Goal: Communication & Community: Answer question/provide support

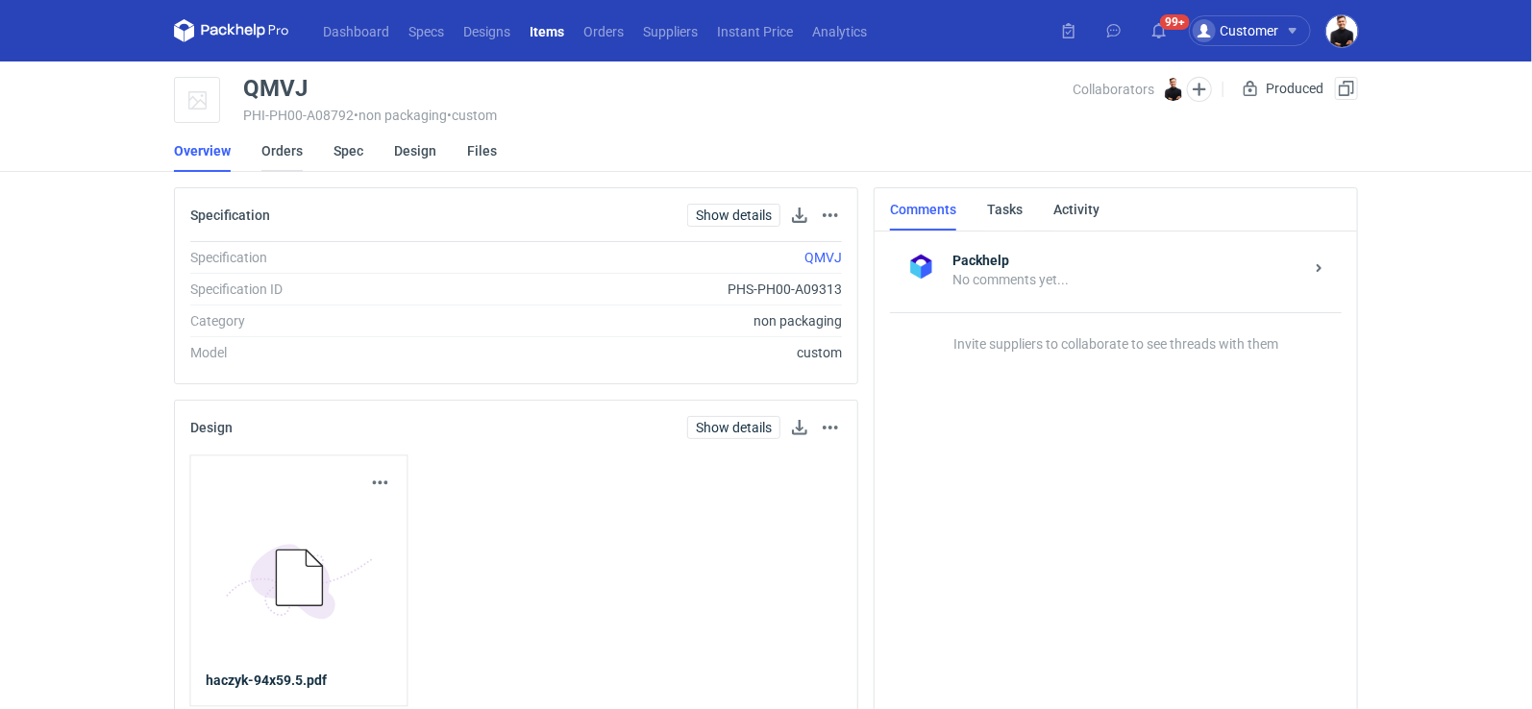
click at [274, 158] on link "Orders" at bounding box center [281, 151] width 41 height 42
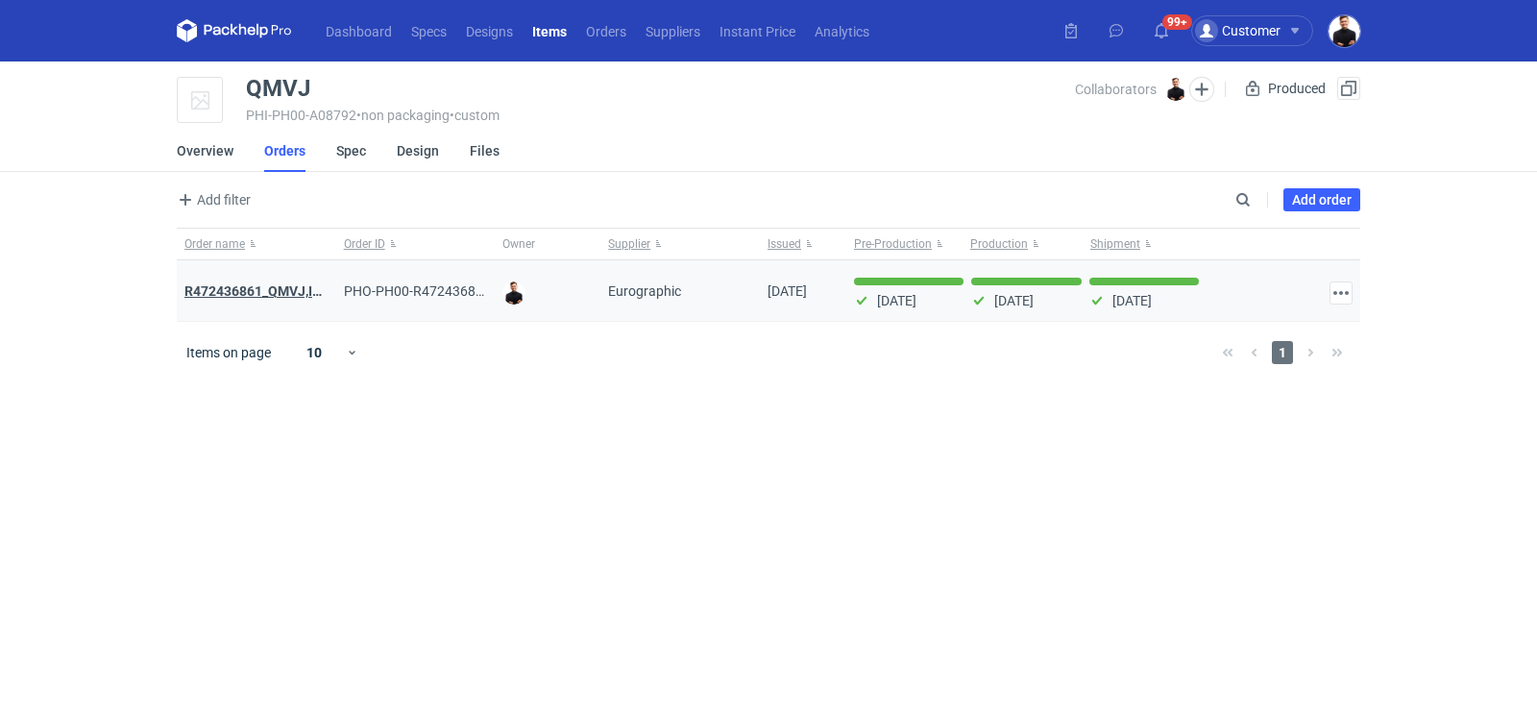
click at [271, 292] on strong "R472436861_QMVJ,IWTH" at bounding box center [263, 290] width 158 height 15
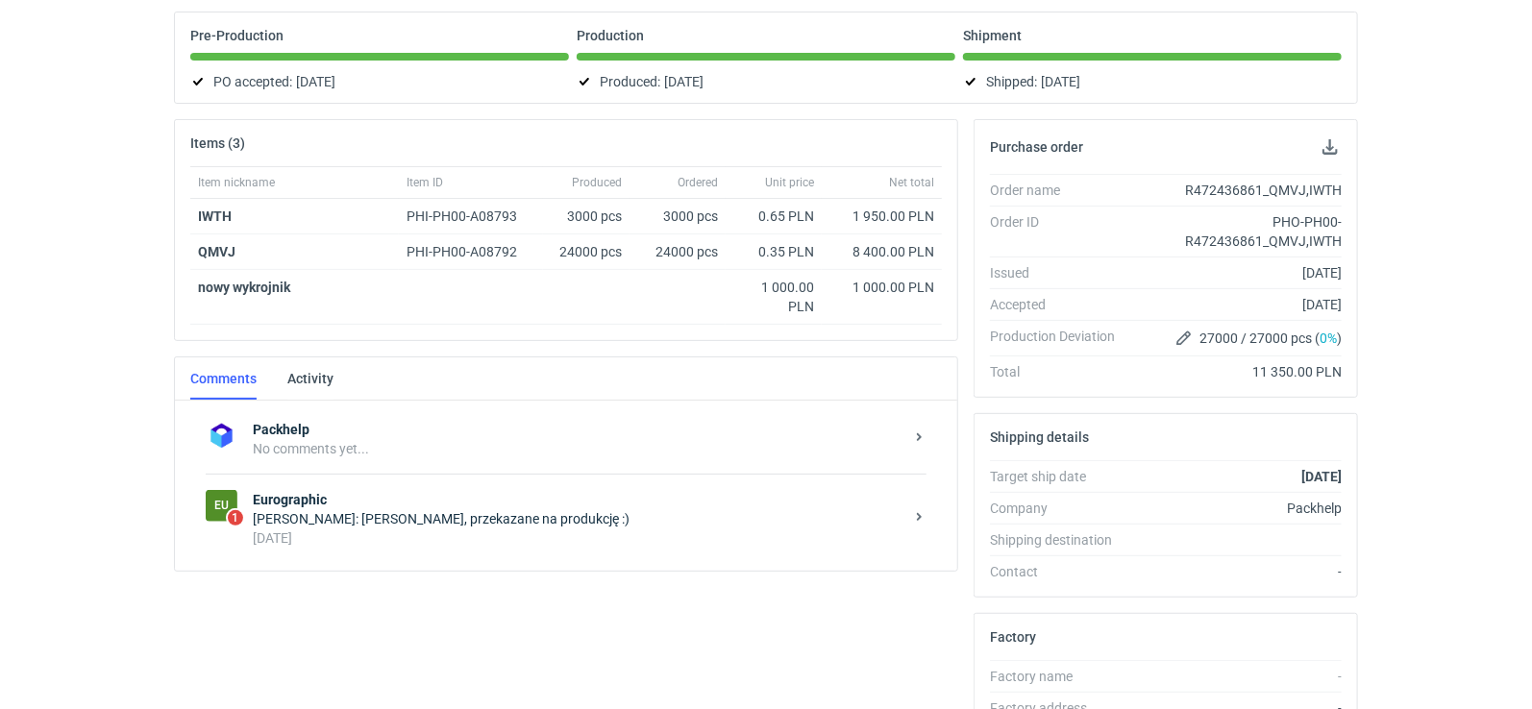
click at [451, 509] on div "Olga Łopatowicz: Panie Tomaszu, przekazane na produkcję :)" at bounding box center [578, 518] width 651 height 19
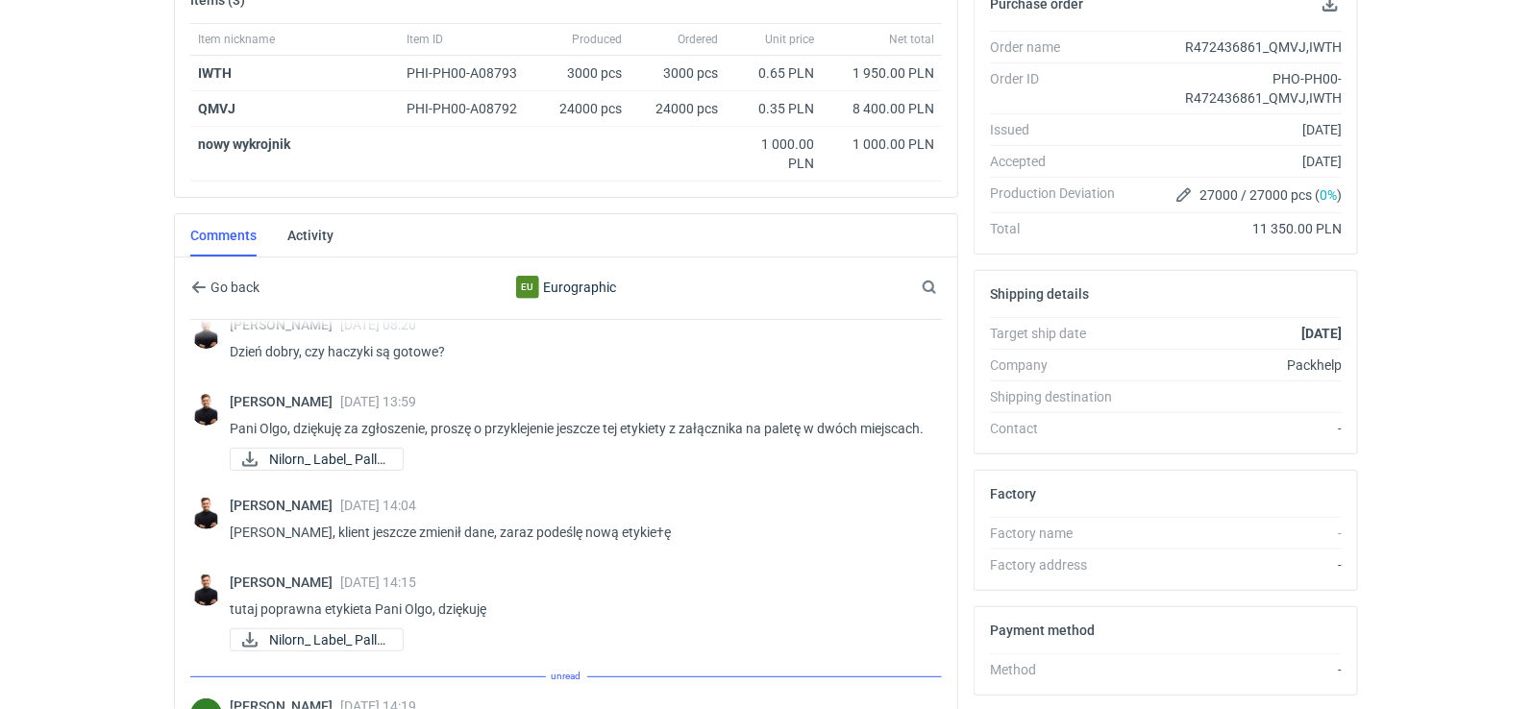
scroll to position [155, 0]
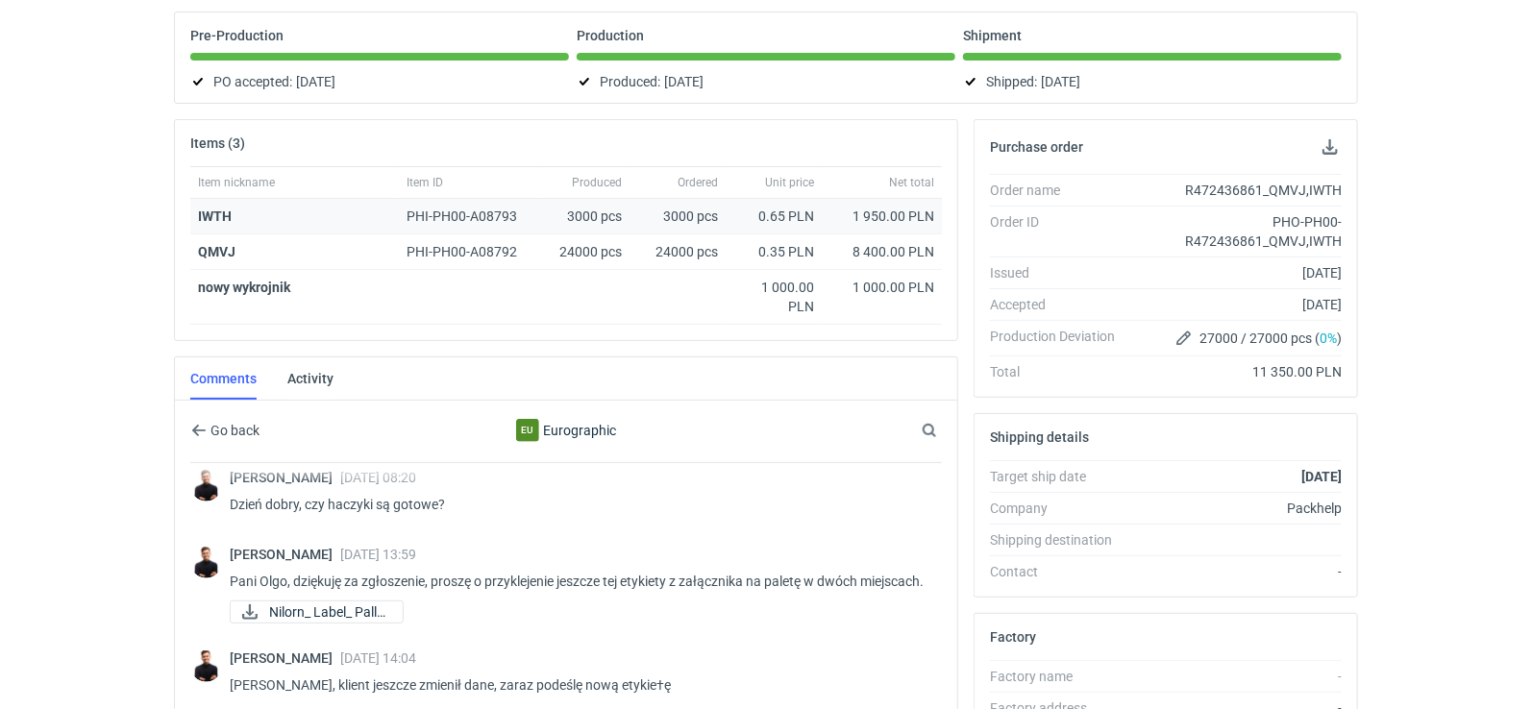
scroll to position [133, 0]
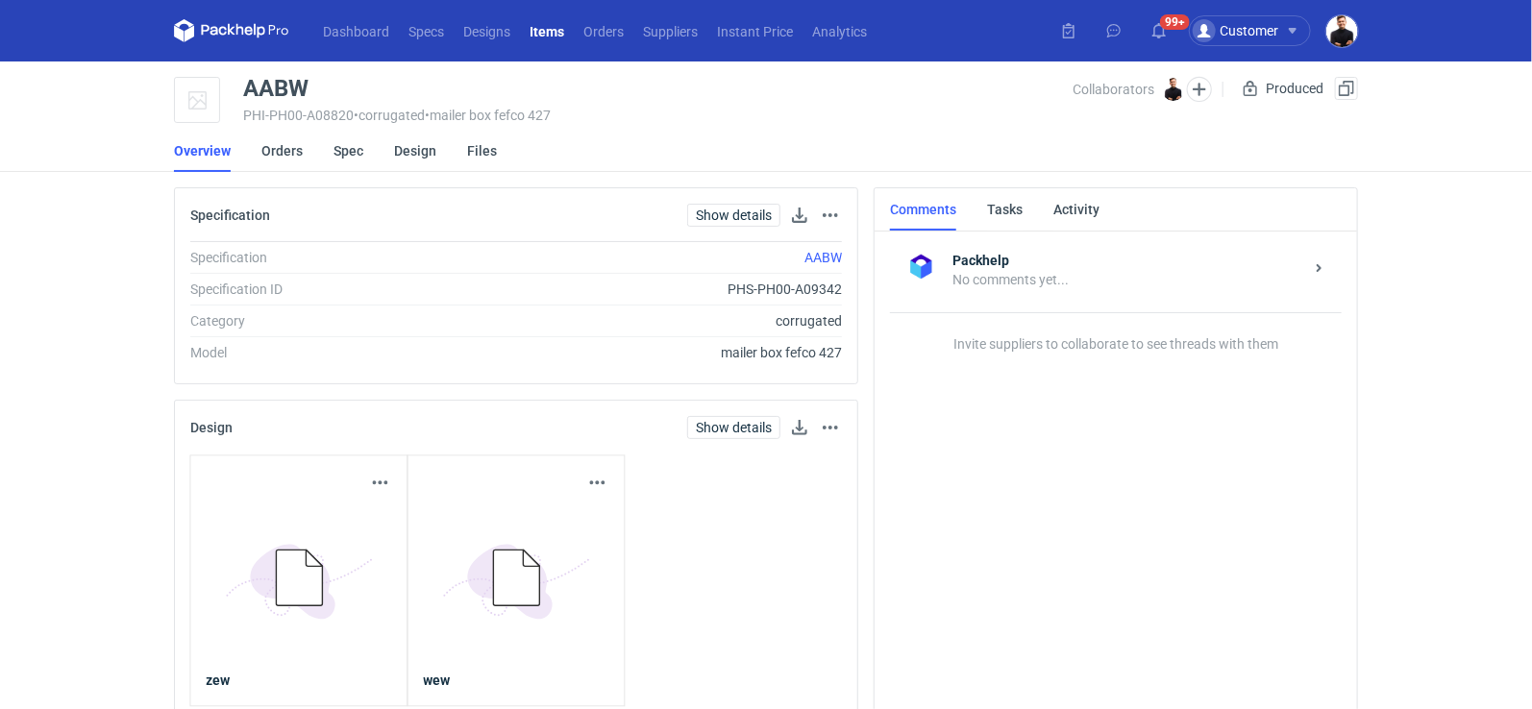
click at [302, 149] on li "Orders" at bounding box center [297, 151] width 72 height 42
click at [273, 150] on link "Orders" at bounding box center [281, 151] width 41 height 42
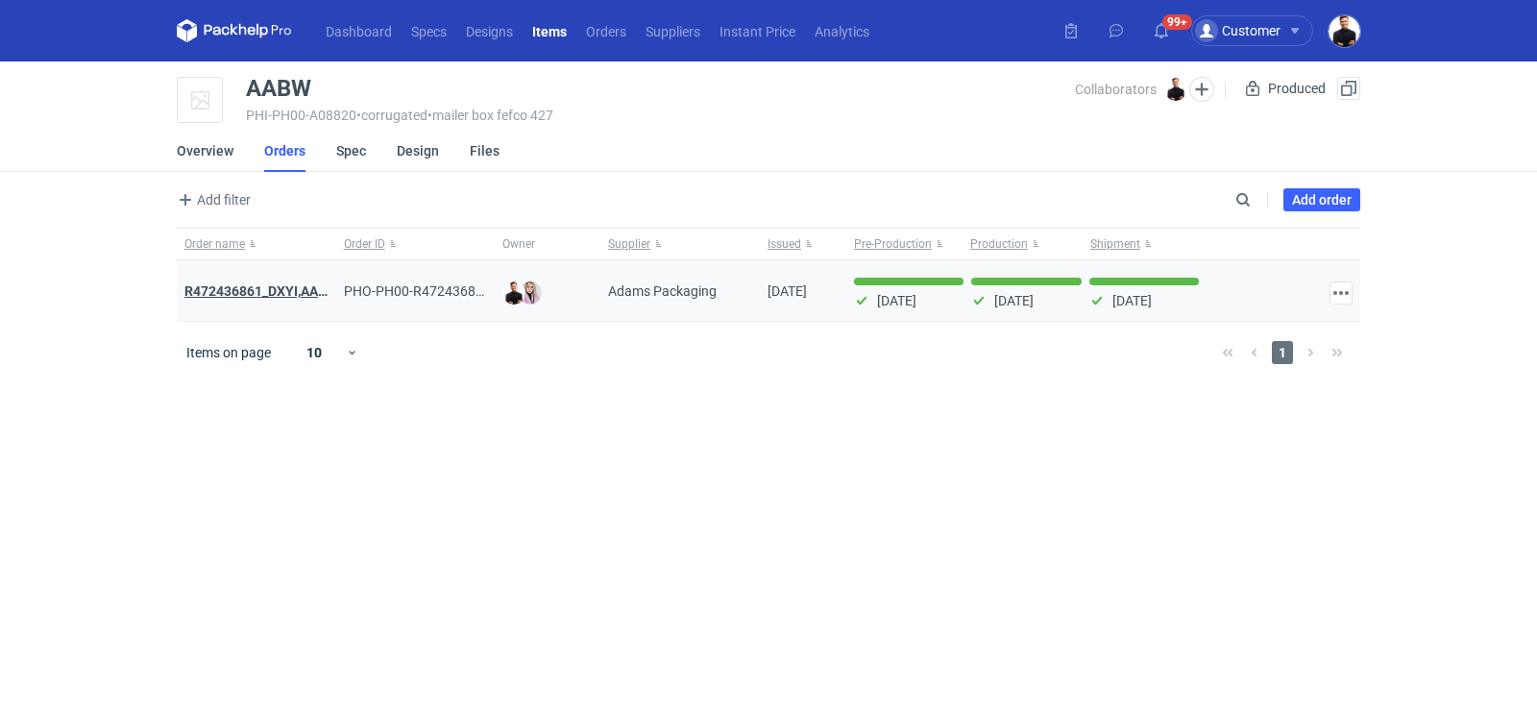
click at [271, 288] on strong "R472436861_DXYI,AABW" at bounding box center [261, 290] width 154 height 15
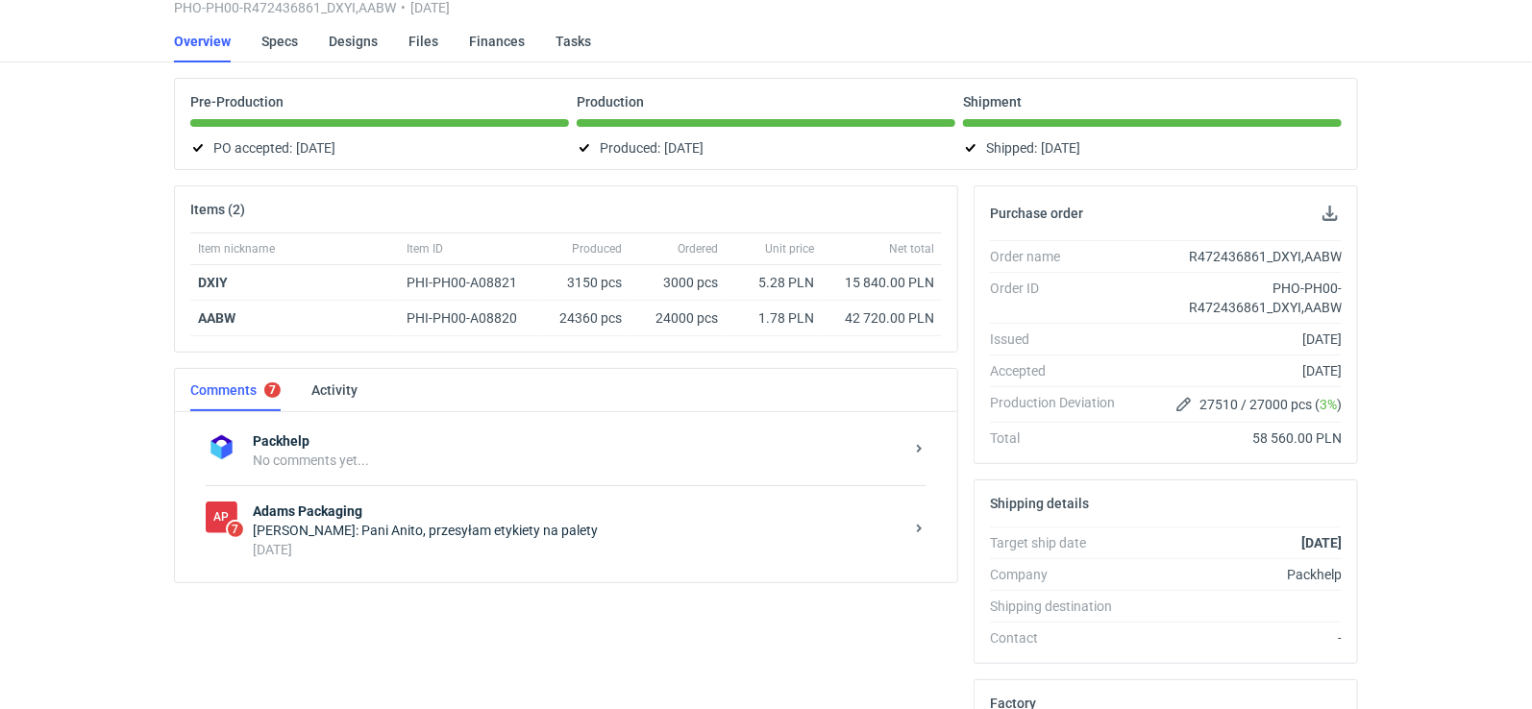
scroll to position [120, 0]
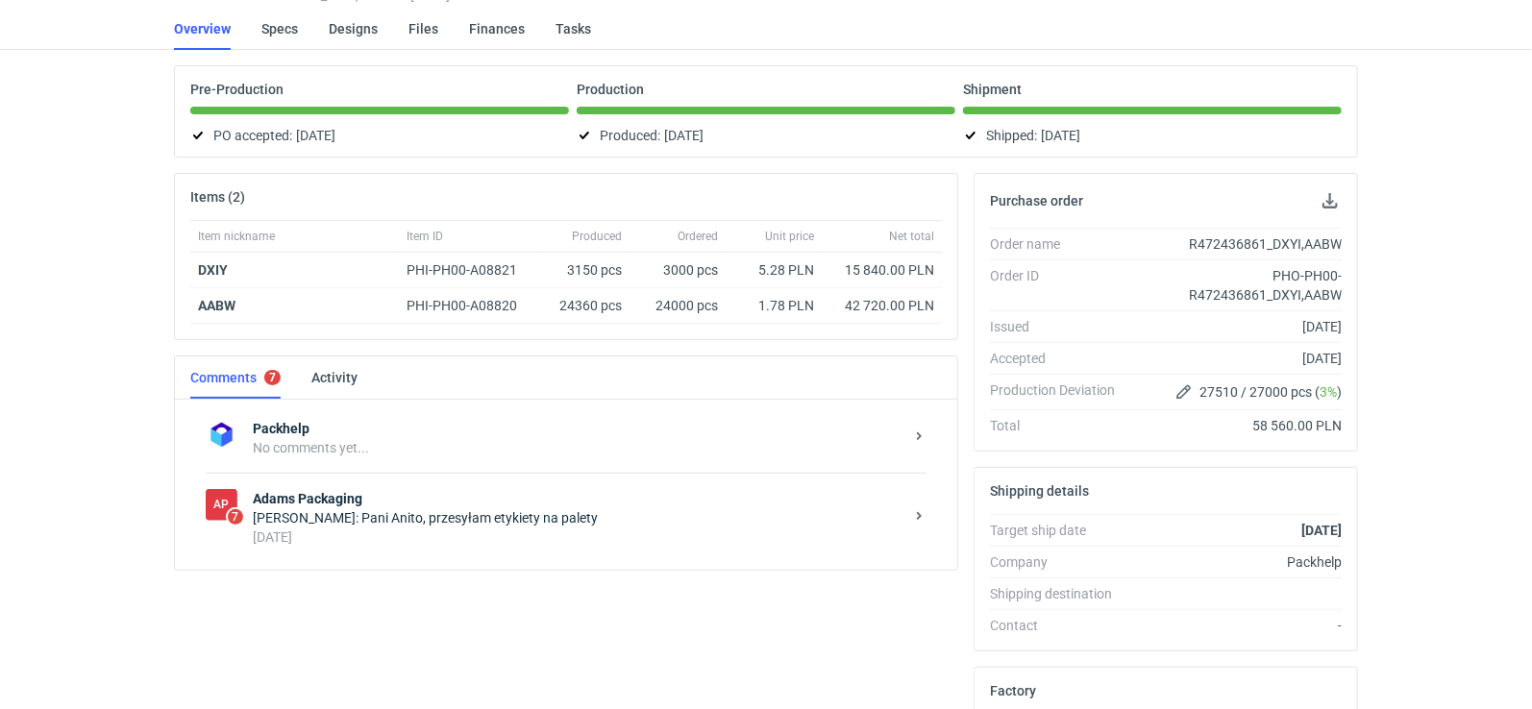
click at [580, 516] on div "[PERSON_NAME]: Pani Anito, przesyłam etykiety na palety" at bounding box center [578, 517] width 651 height 19
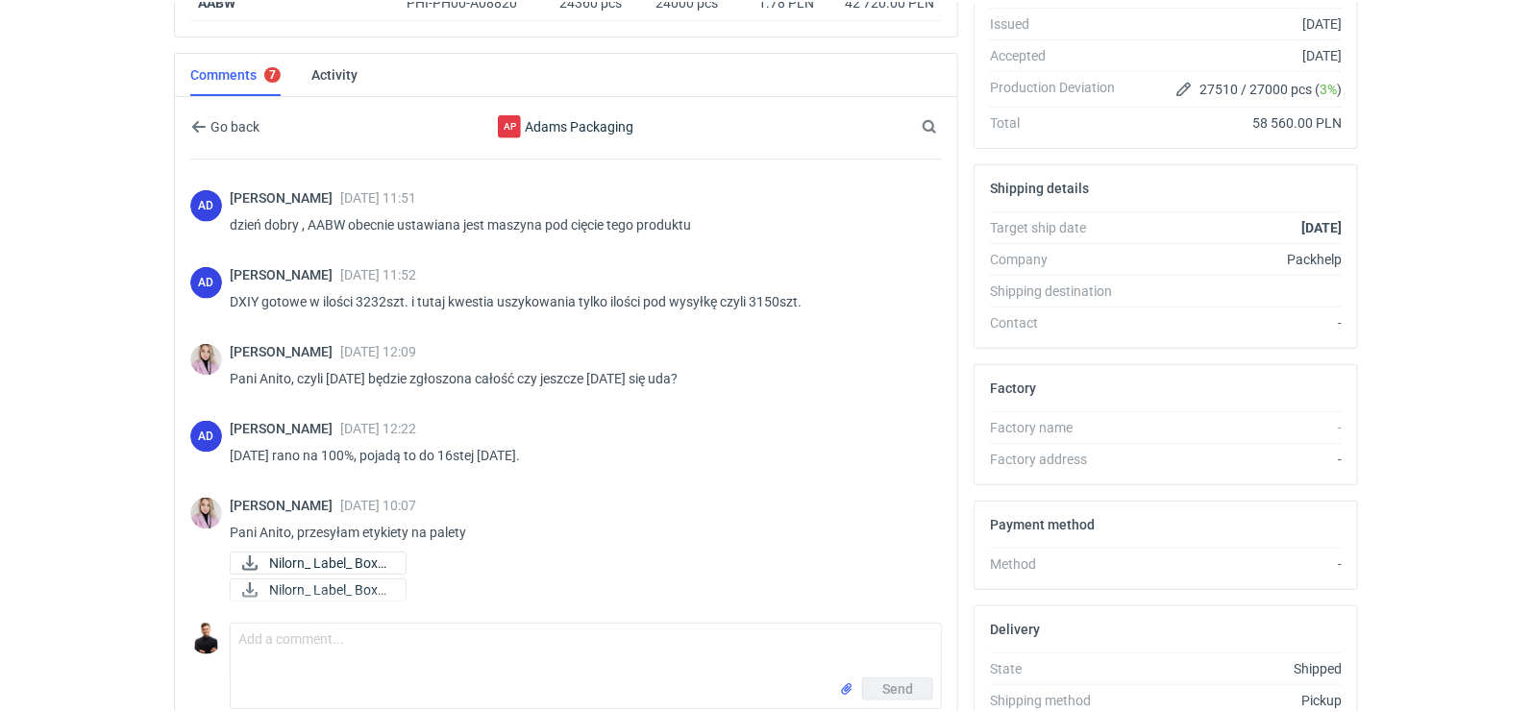
scroll to position [536, 0]
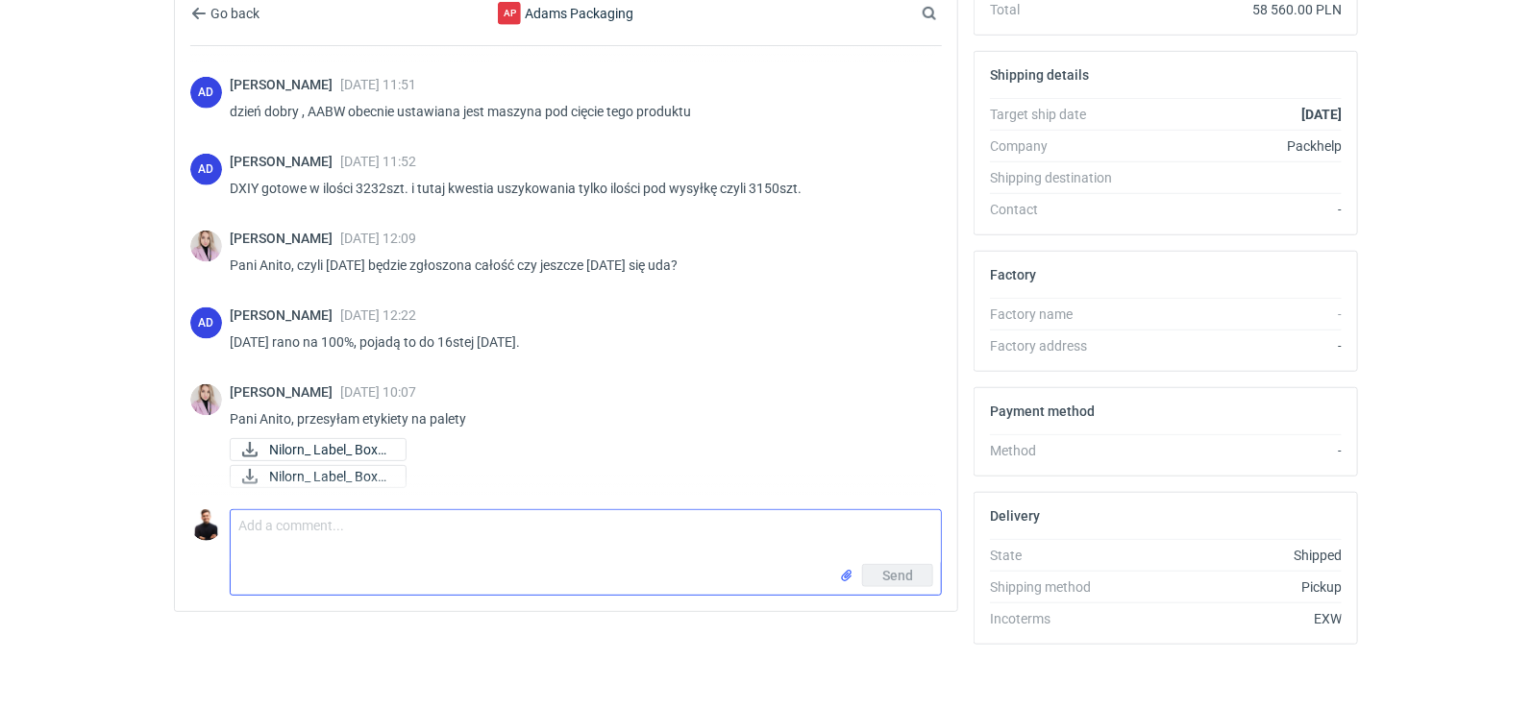
click at [383, 529] on textarea "Comment message" at bounding box center [586, 537] width 710 height 54
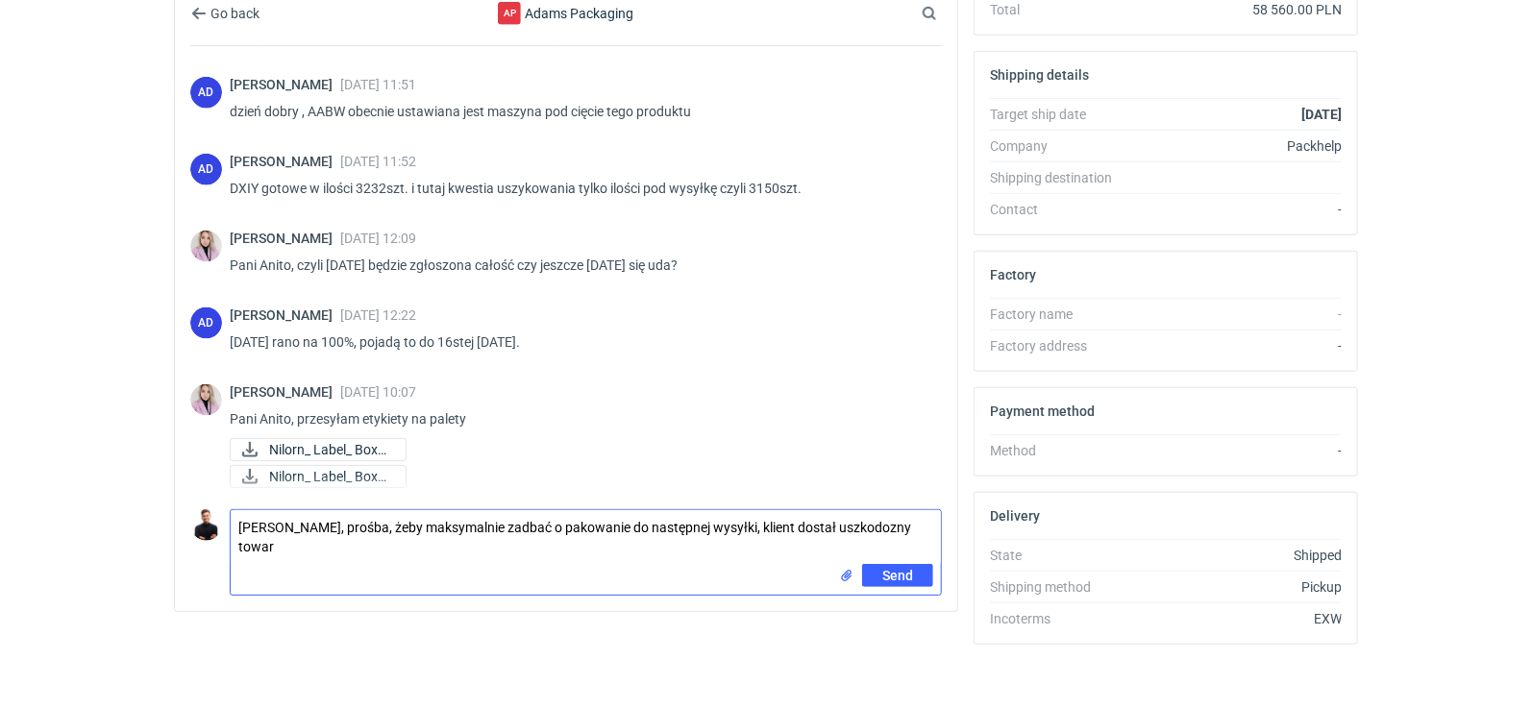
click at [848, 522] on textarea "[PERSON_NAME], prośba, żeby maksymalnie zadbać o pakowanie do następnej wysyłki…" at bounding box center [586, 537] width 710 height 54
click at [911, 527] on textarea "Pani Anito, prośba, żeby maksymalnie zadbać o pakowanie do następnej wysyłki, k…" at bounding box center [586, 537] width 710 height 54
click at [847, 570] on input "file" at bounding box center [846, 576] width 15 height 20
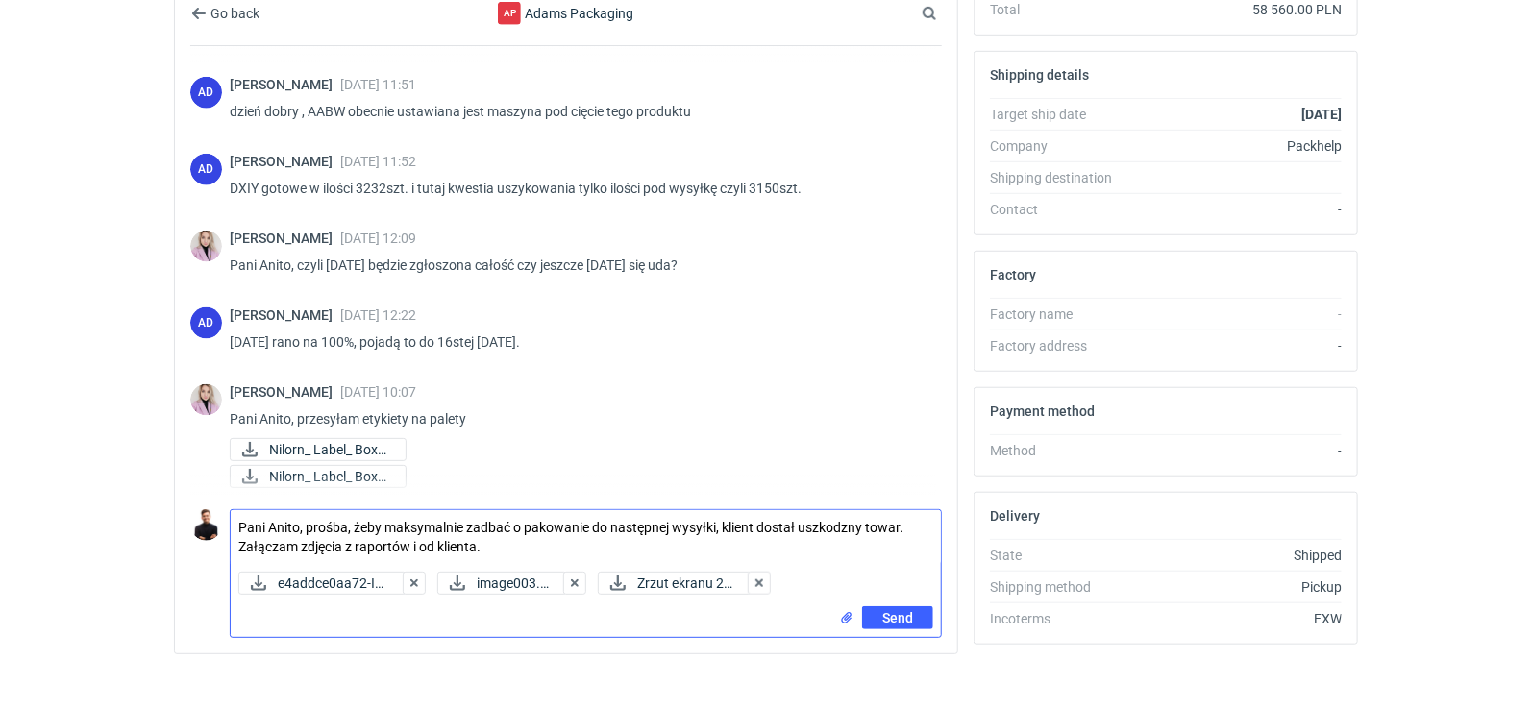
click at [848, 518] on textarea "Pani Anito, prośba, żeby maksymalnie zadbać o pakowanie do następnej wysyłki, k…" at bounding box center [586, 537] width 710 height 54
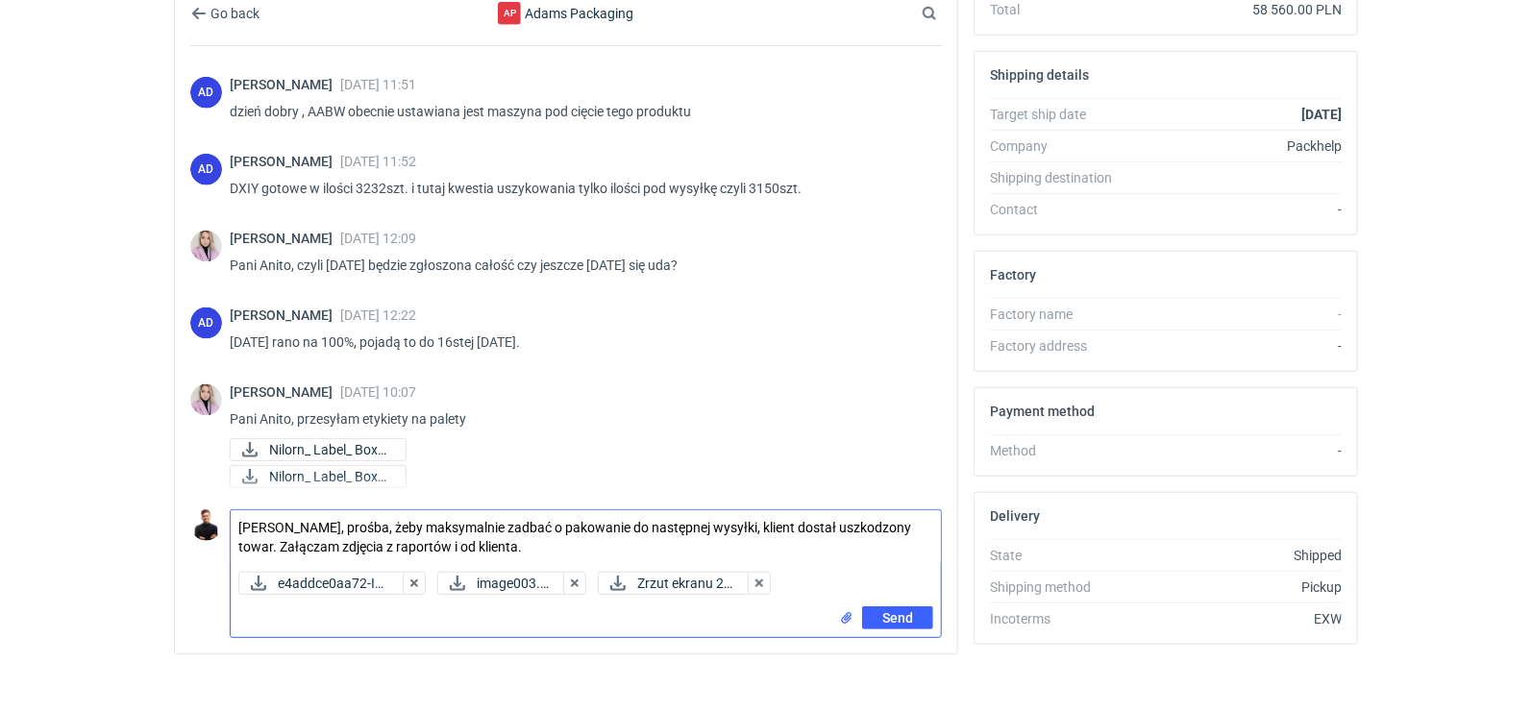
click at [823, 522] on textarea "[PERSON_NAME], prośba, żeby maksymalnie zadbać o pakowanie do następnej wysyłki…" at bounding box center [586, 537] width 710 height 54
type textarea "Pani [PERSON_NAME], prośba, żeby maksymalnie zadbać o pakowanie do następnej wy…"
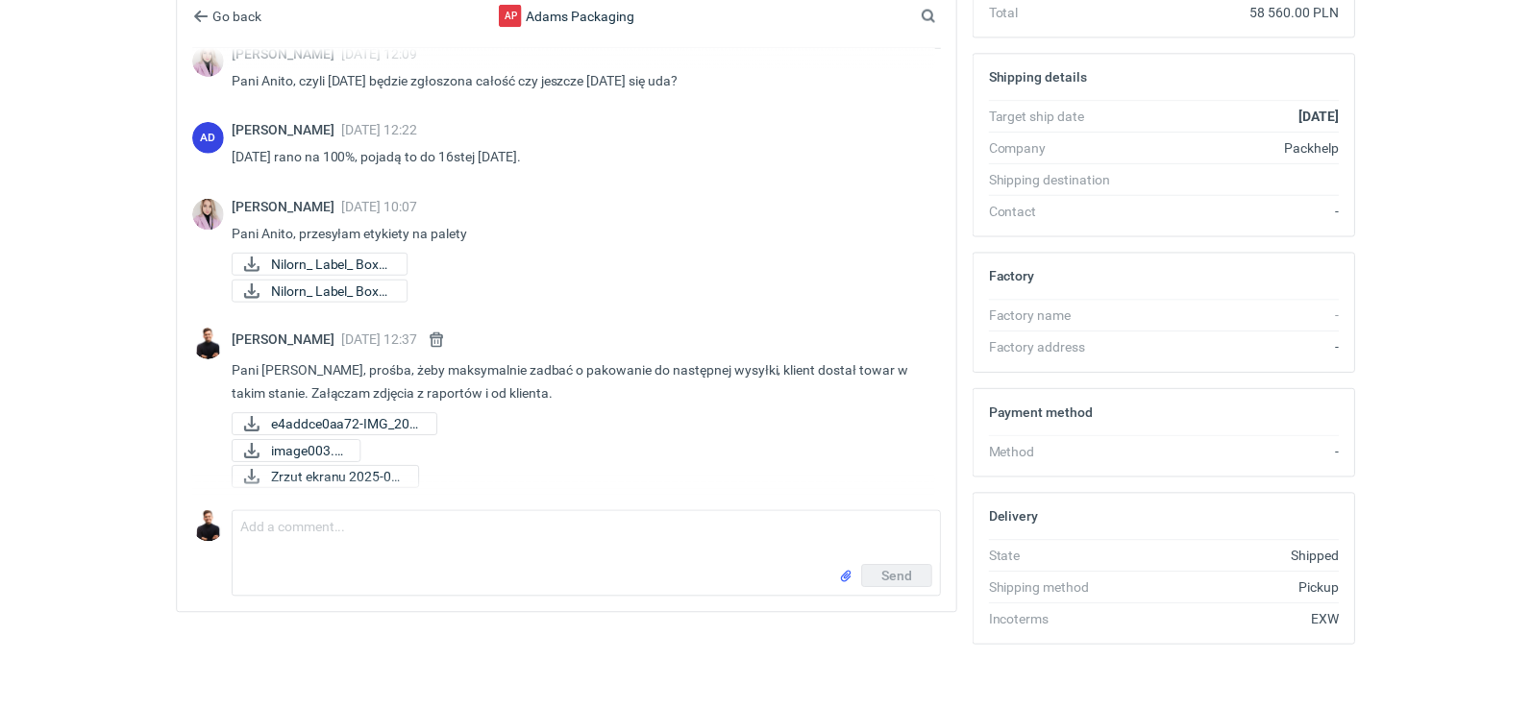
scroll to position [1256, 0]
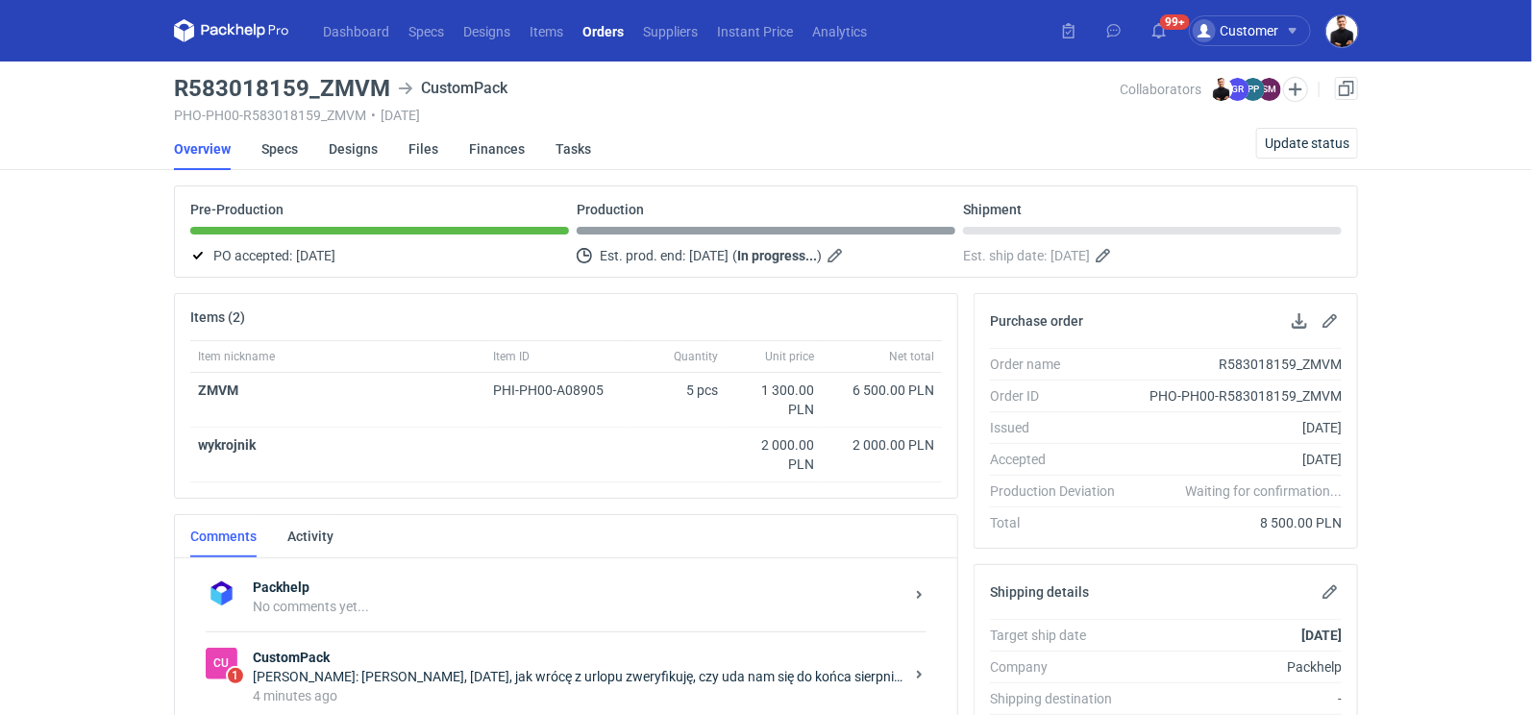
click at [618, 635] on div "Cu 1 CustomPack Paweł Puch: Panie Tomku, w poniedziałek, jak wrócę z urlopu zwe…" at bounding box center [566, 675] width 721 height 89
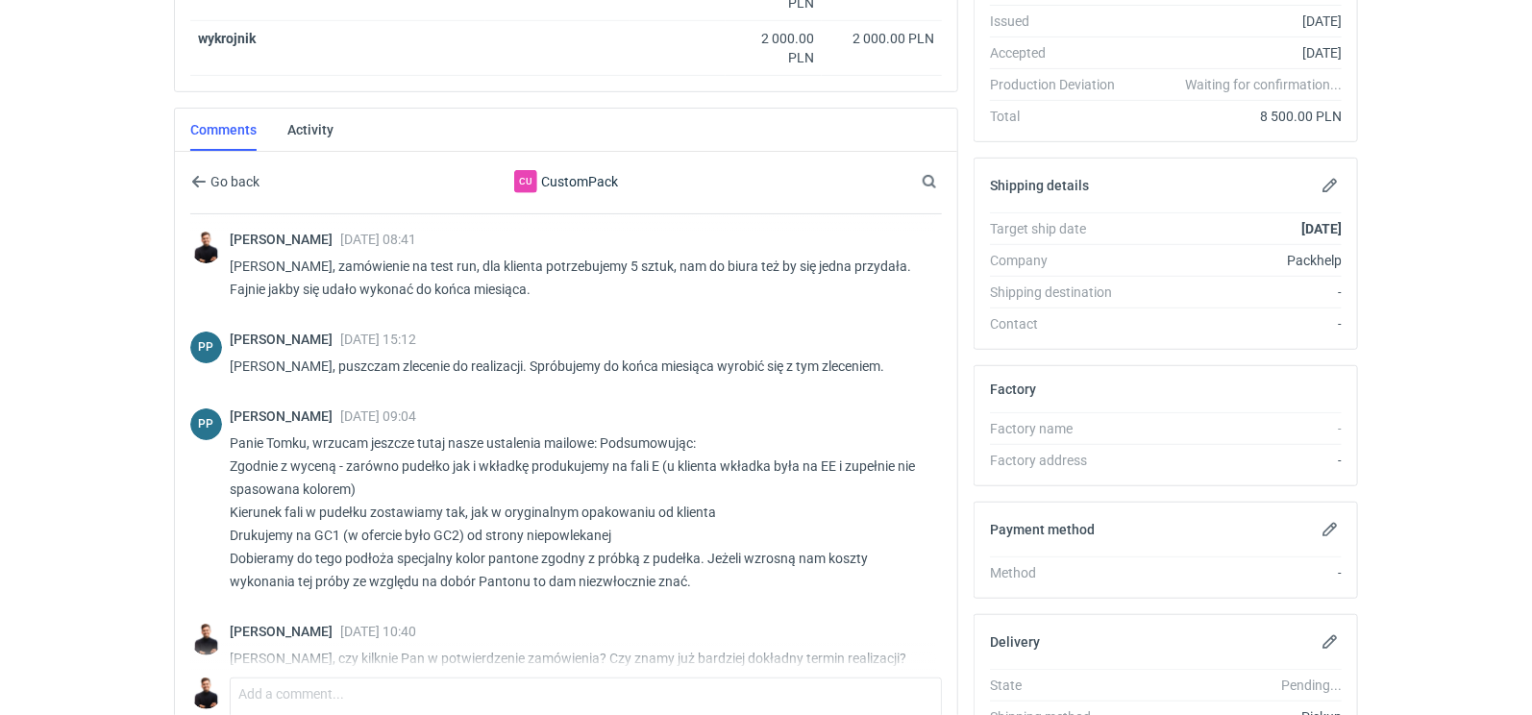
scroll to position [501, 0]
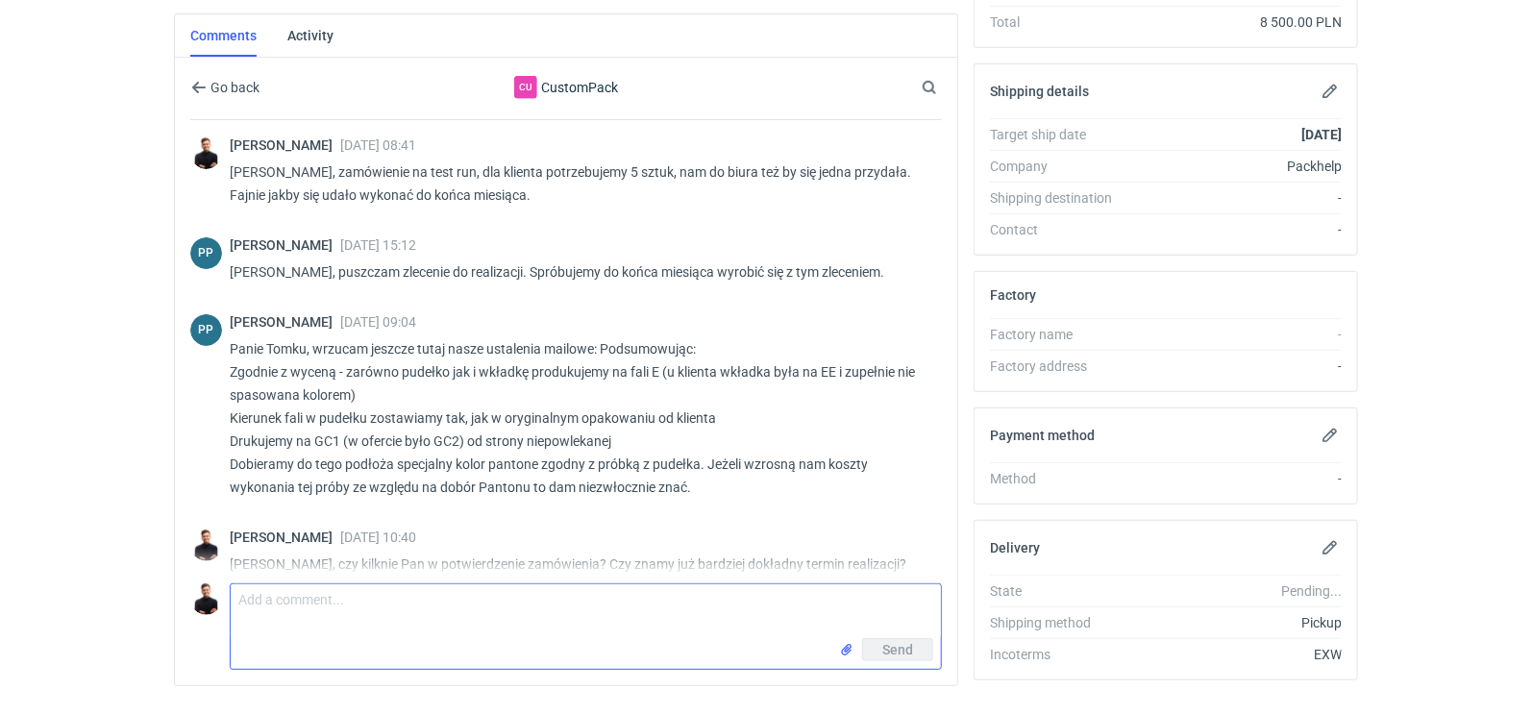
click at [502, 607] on textarea "Comment message" at bounding box center [586, 611] width 710 height 54
type textarea "Jasne, dziękuję. Udanego odpoczynku"
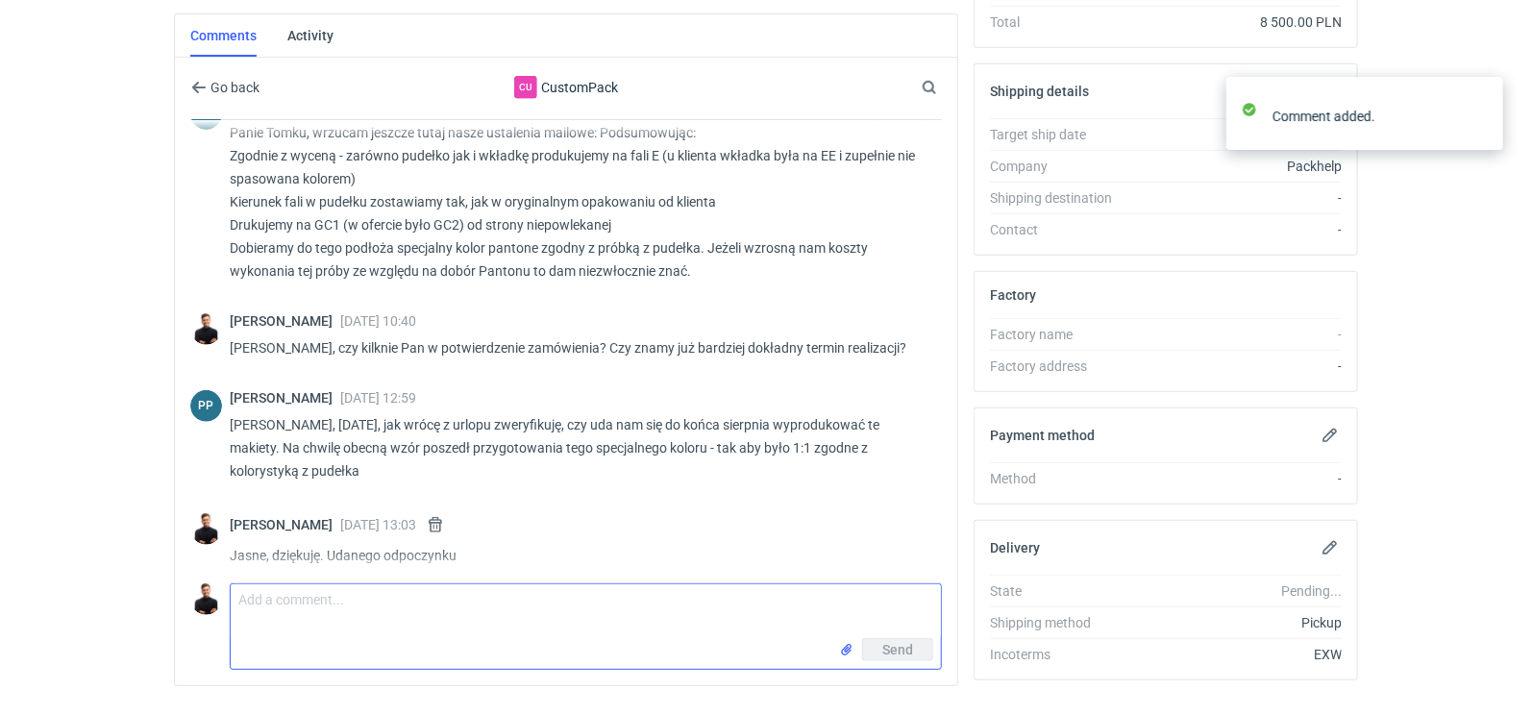
scroll to position [227, 0]
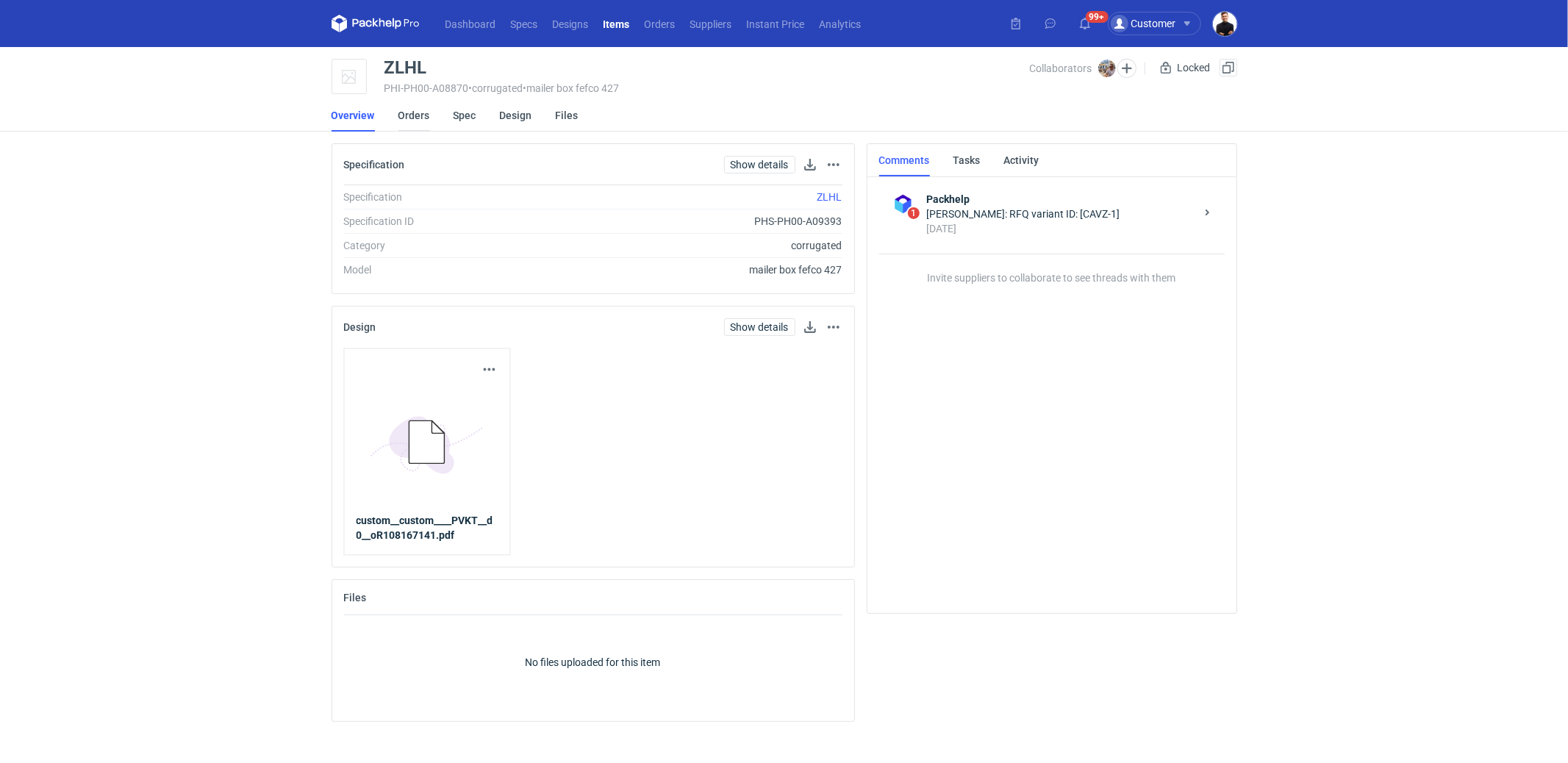
click at [418, 109] on link "Orders" at bounding box center [414, 116] width 31 height 32
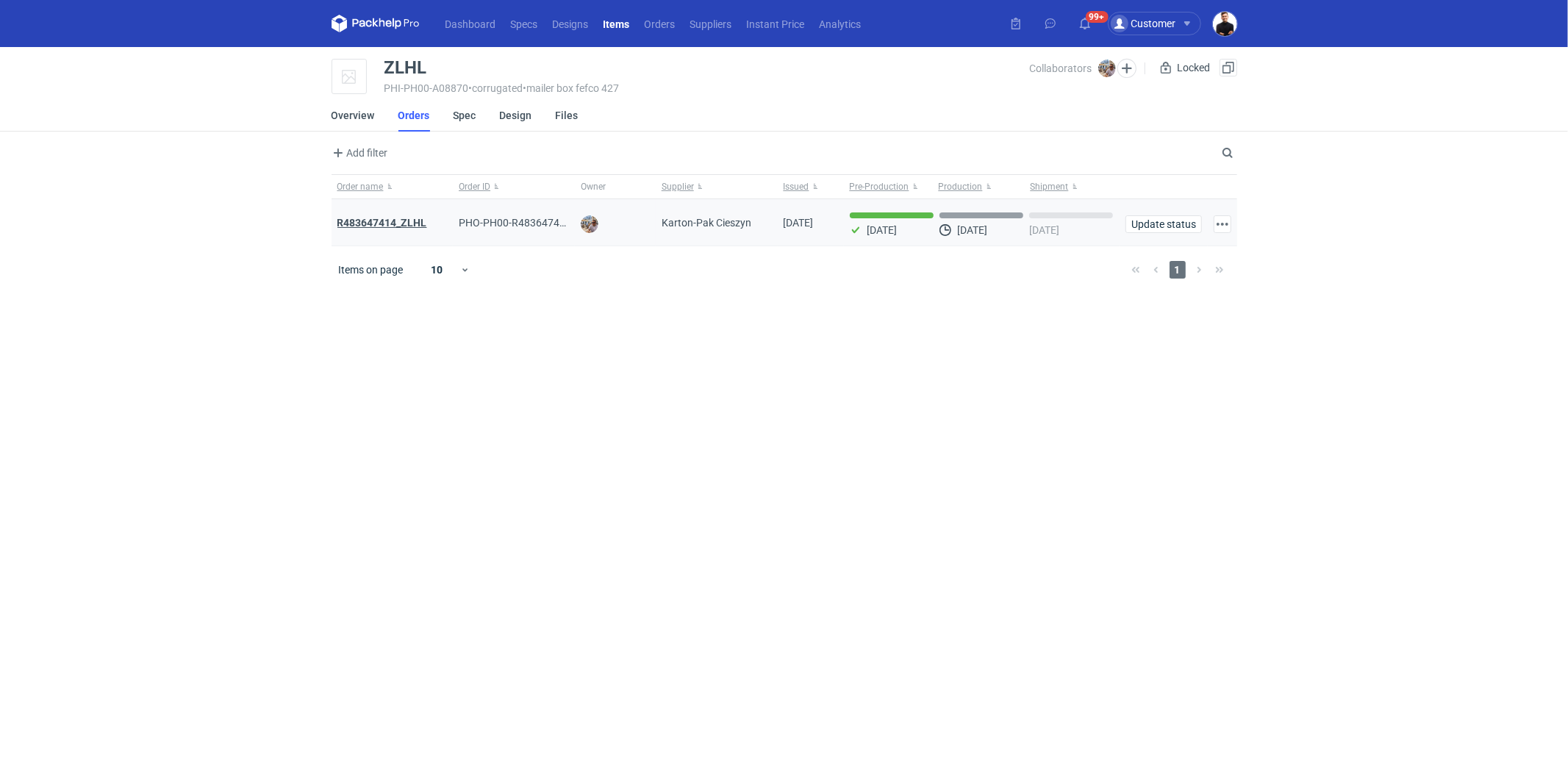
click at [412, 223] on strong "R483647414_ZLHL" at bounding box center [382, 222] width 89 height 11
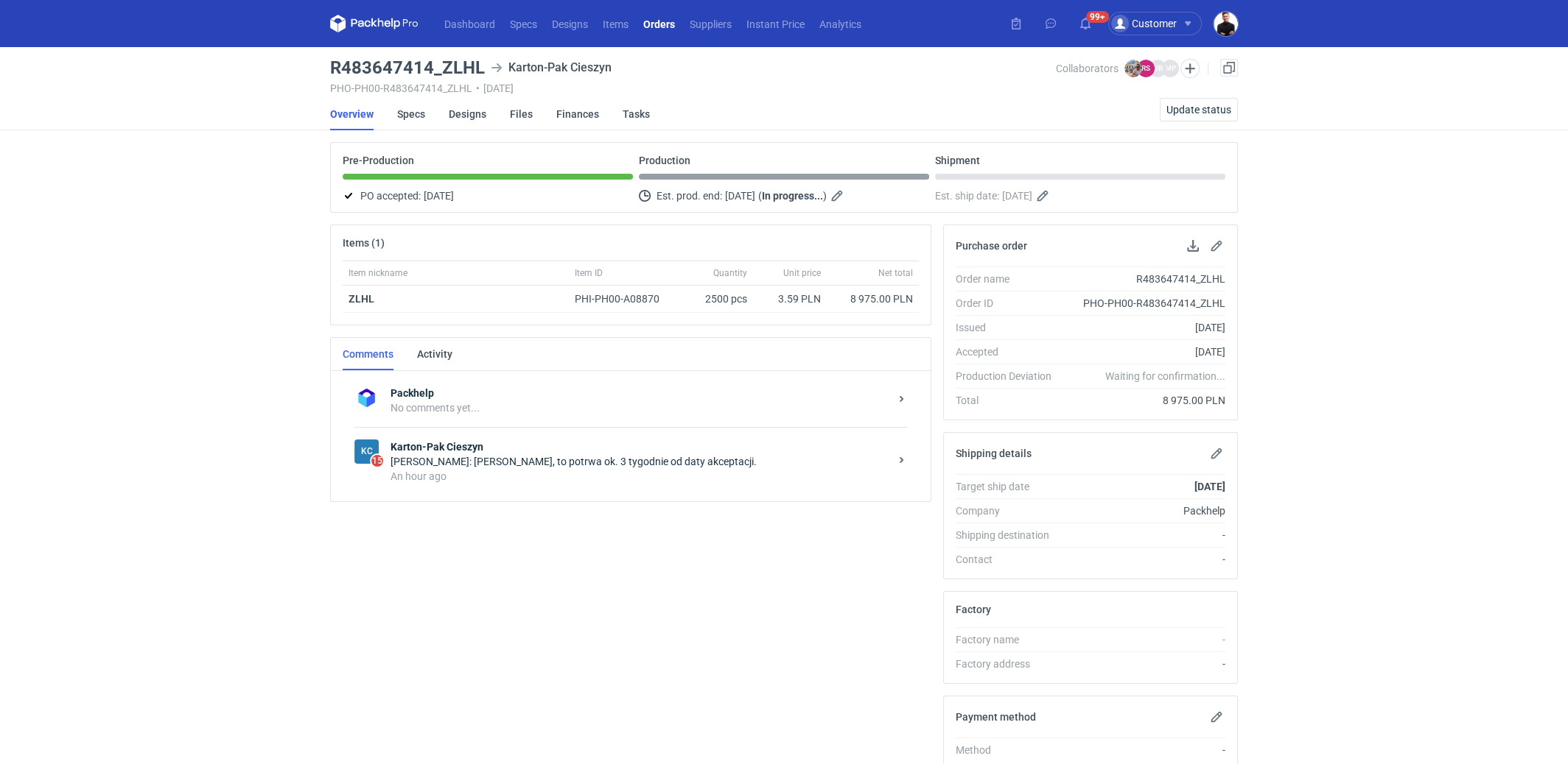
click at [522, 454] on div "Rafał Stani: Panie Michale, to potrwa ok. 3 tygodnie od daty akceptacji." at bounding box center [639, 461] width 499 height 15
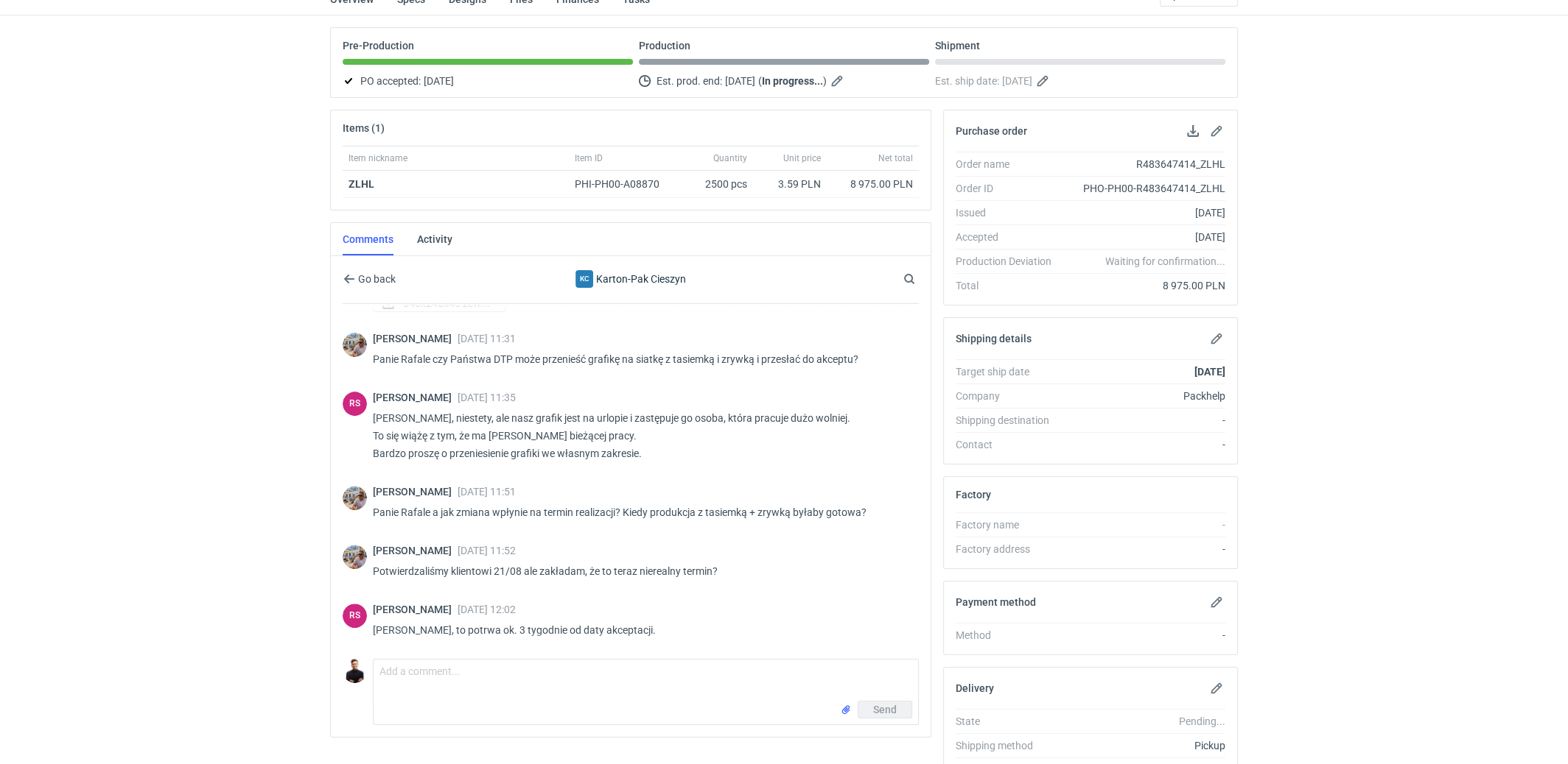
scroll to position [190, 0]
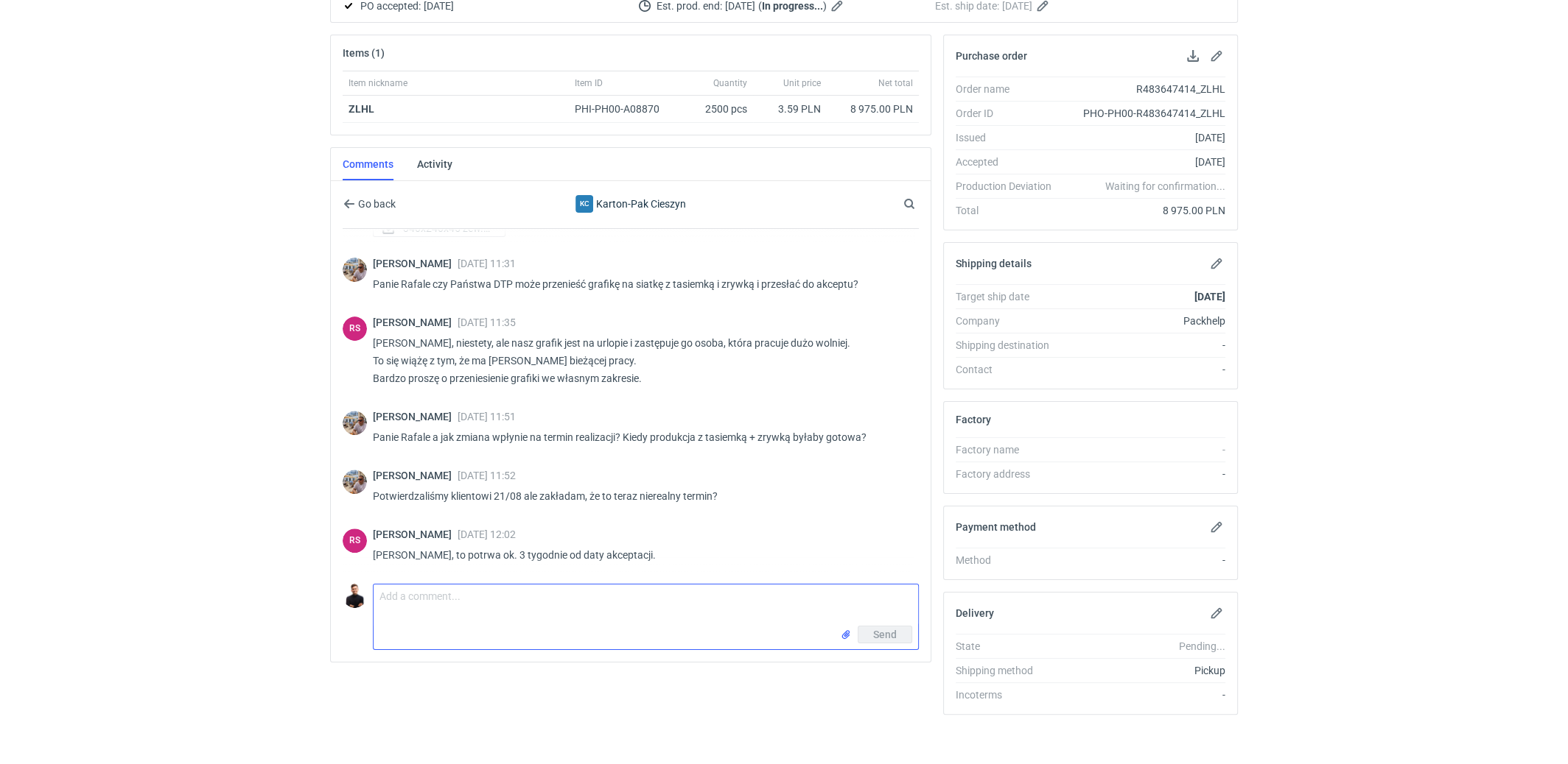
click at [608, 585] on textarea "Comment message" at bounding box center [646, 605] width 544 height 41
drag, startPoint x: 539, startPoint y: 490, endPoint x: 709, endPoint y: 489, distance: 170.0
click at [709, 489] on p "Potwierdzaliśmy klientowi 21/08 ale zakładam, że to teraz nierealny termin?" at bounding box center [639, 496] width 534 height 18
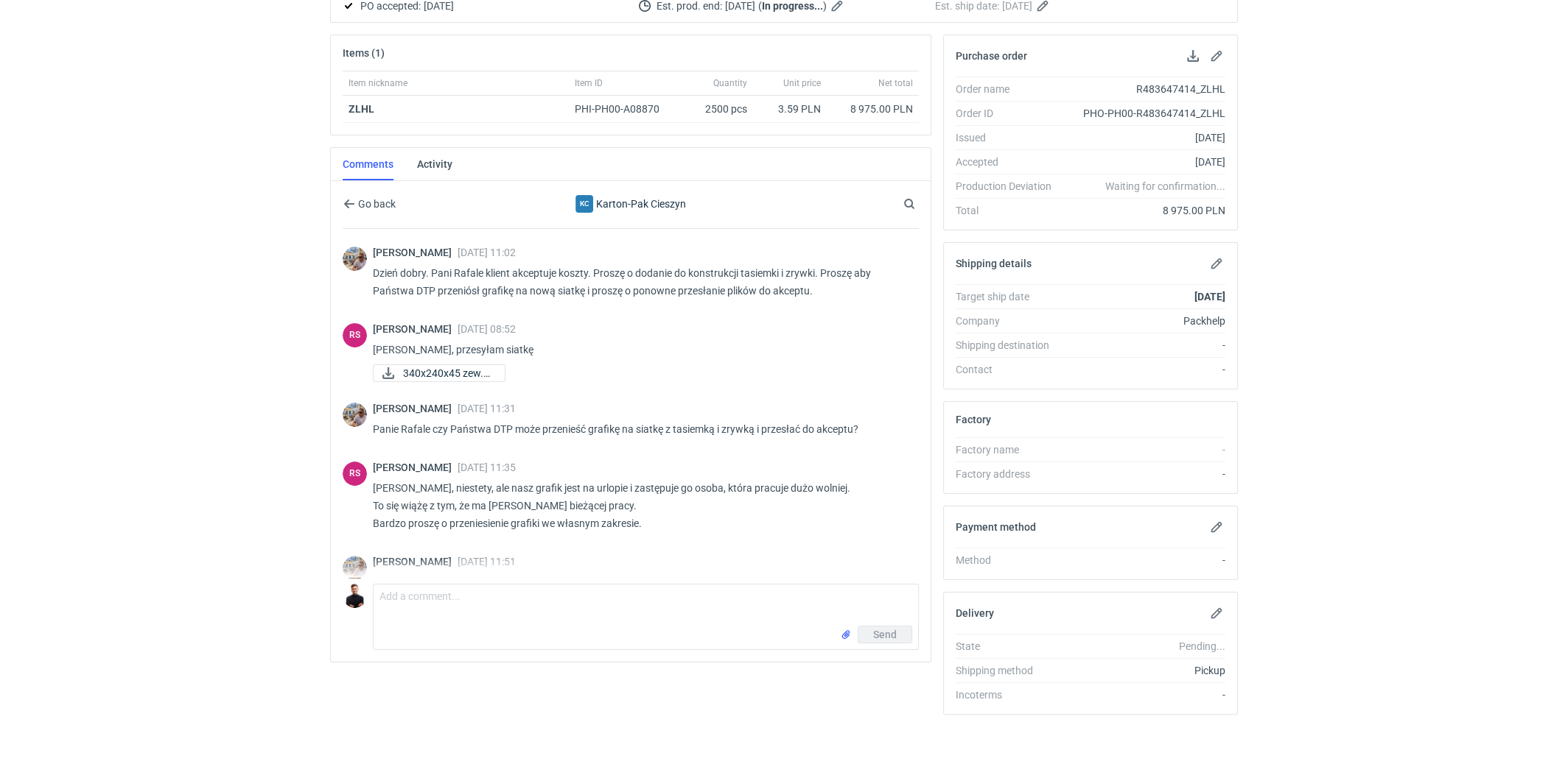
scroll to position [592, 0]
